Goal: Check status: Check status

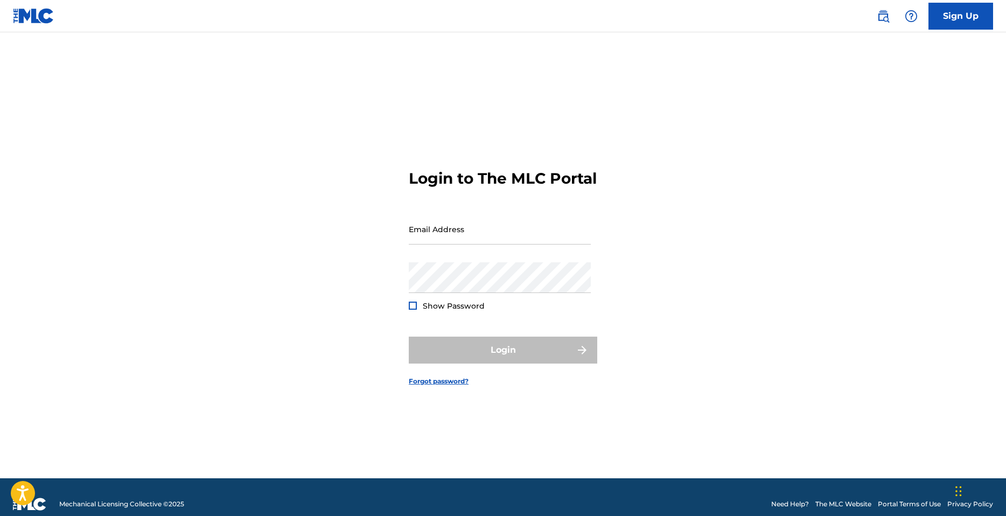
type input "[EMAIL_ADDRESS][DOMAIN_NAME]"
click at [441, 311] on span "Show Password" at bounding box center [454, 306] width 62 height 10
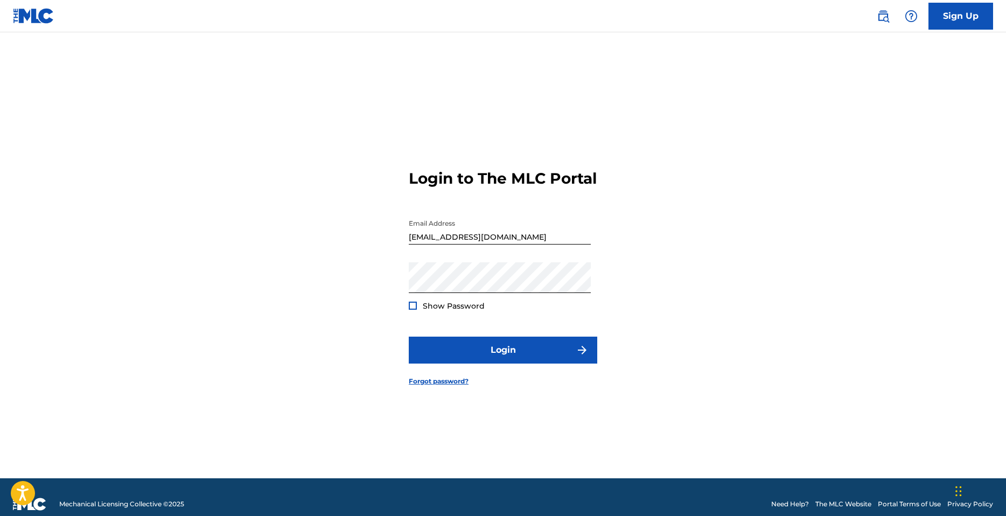
click at [413, 310] on div at bounding box center [413, 306] width 8 height 8
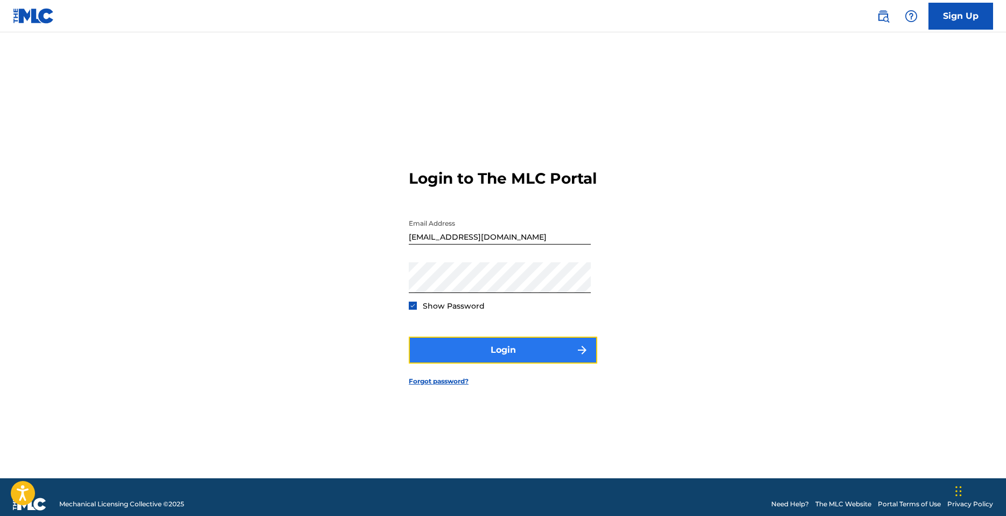
click at [480, 363] on button "Login" at bounding box center [503, 350] width 188 height 27
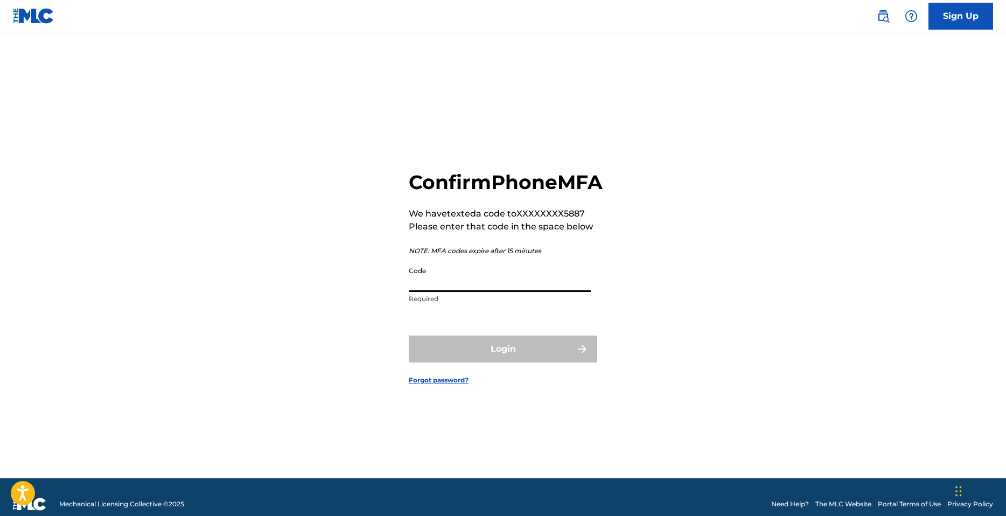
click at [449, 292] on input "Code" at bounding box center [500, 276] width 182 height 31
click at [306, 256] on div "Confirm Phone MFA We have texted a code to XXXXXXXX5887 Please enter that code …" at bounding box center [503, 268] width 754 height 419
click at [463, 291] on input "Code" at bounding box center [500, 276] width 182 height 31
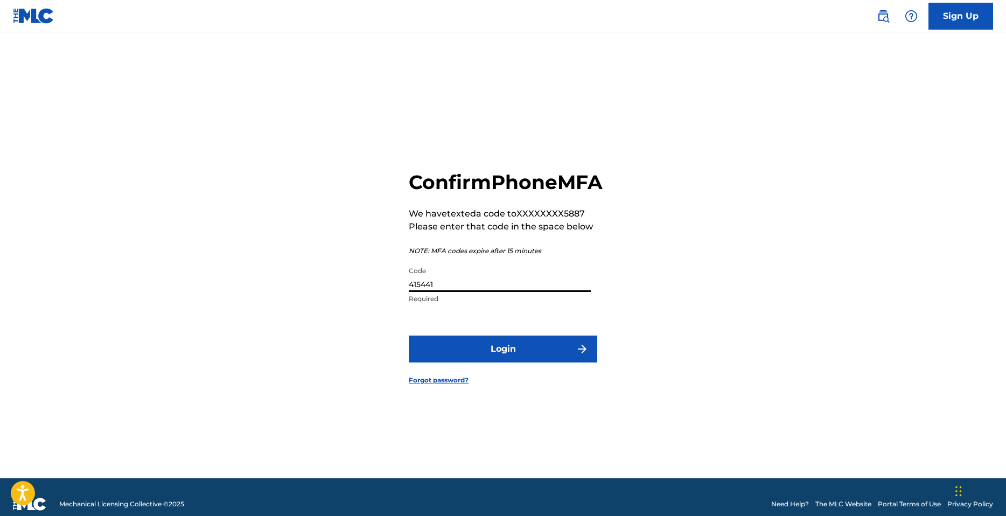
type input "415441"
click at [409, 335] on button "Login" at bounding box center [503, 348] width 188 height 27
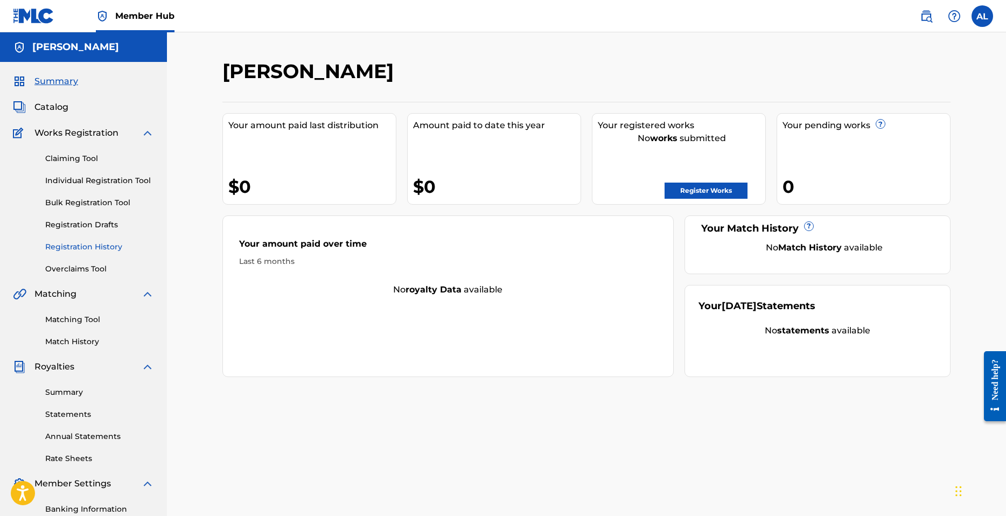
click at [76, 249] on link "Registration History" at bounding box center [99, 246] width 109 height 11
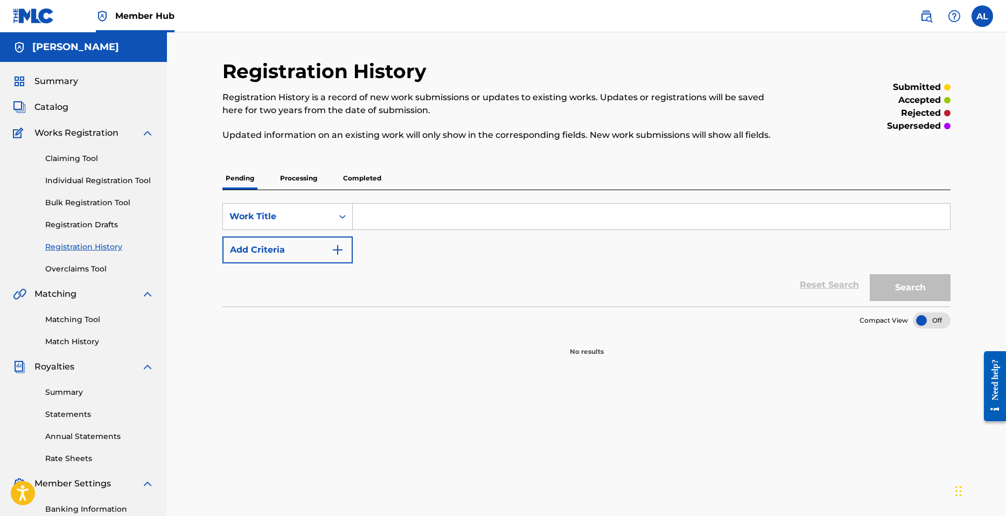
click at [319, 178] on p "Processing" at bounding box center [299, 178] width 44 height 23
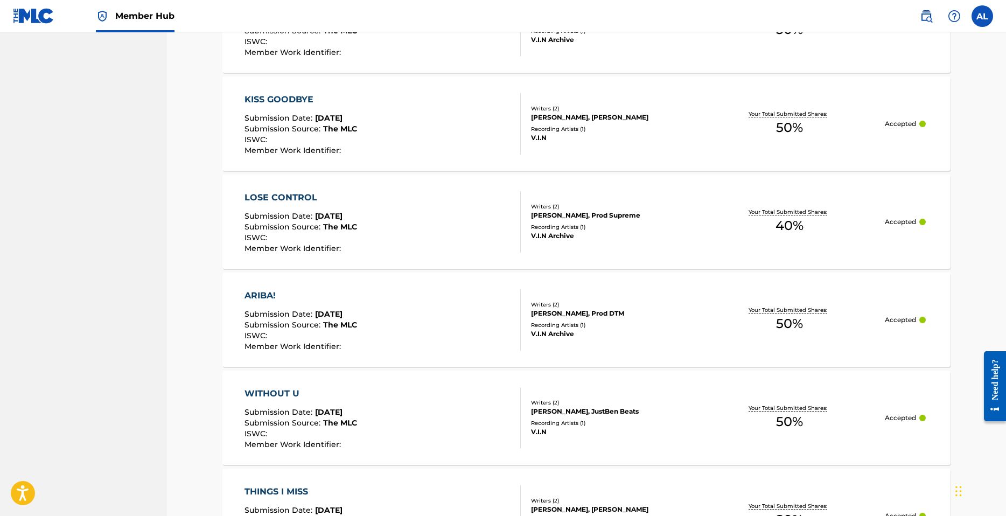
scroll to position [919, 0]
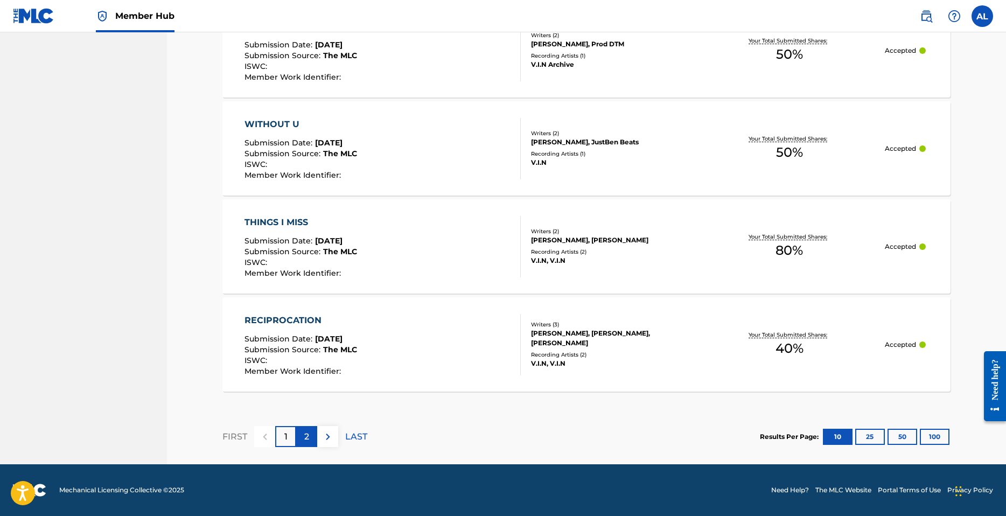
click at [306, 438] on p "2" at bounding box center [306, 436] width 5 height 13
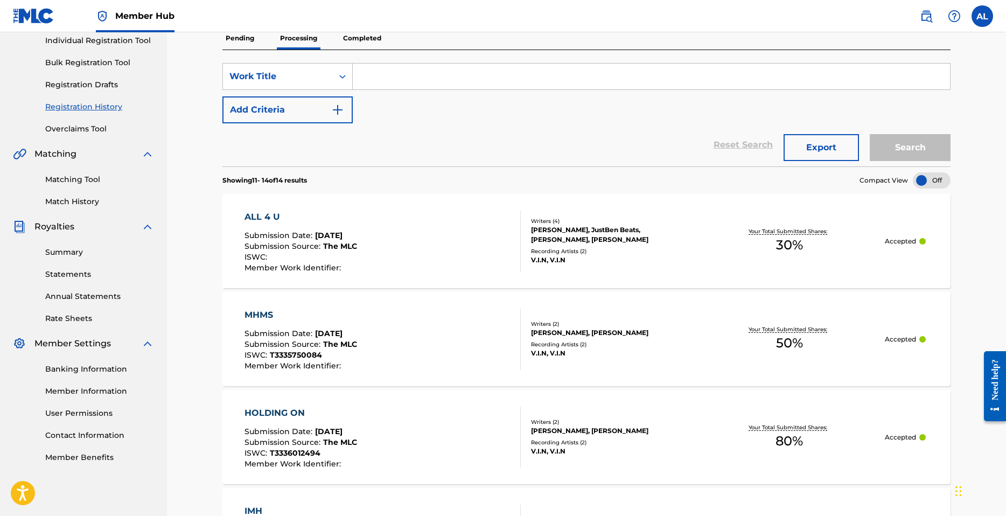
scroll to position [115, 0]
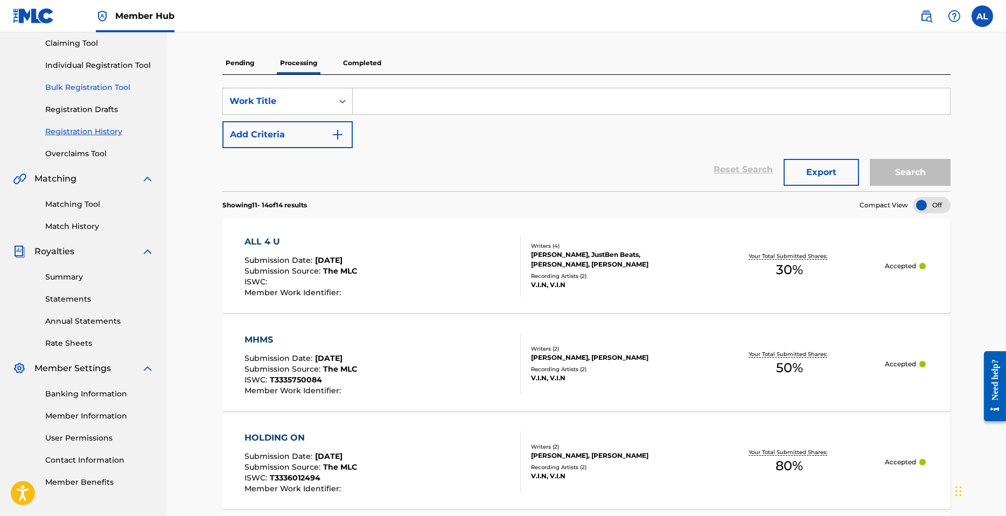
click at [80, 205] on link "Matching Tool" at bounding box center [99, 204] width 109 height 11
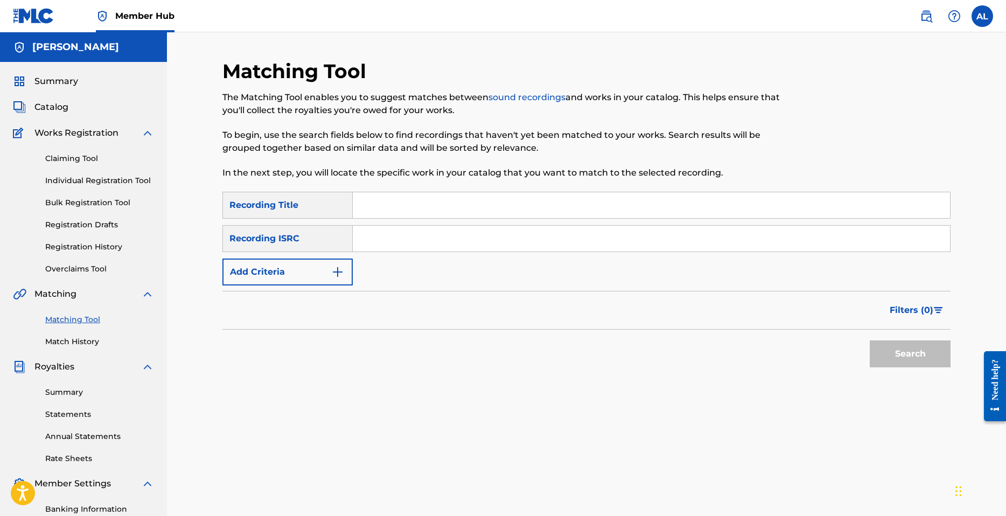
click at [394, 206] on input "Search Form" at bounding box center [651, 205] width 597 height 26
type input "IMH"
click at [369, 237] on input "Search Form" at bounding box center [651, 239] width 597 height 26
